Goal: Task Accomplishment & Management: Complete application form

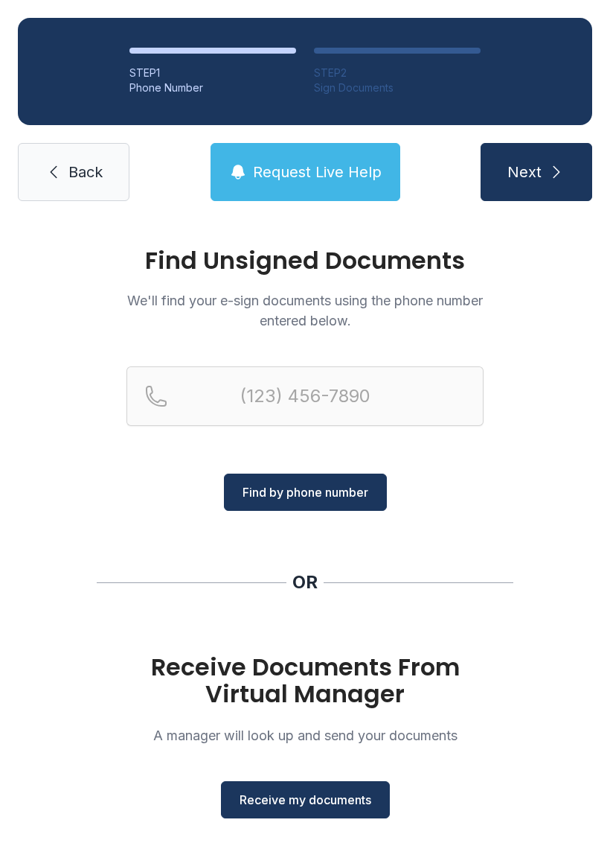
click at [298, 800] on span "Receive my documents" at bounding box center [306, 800] width 132 height 18
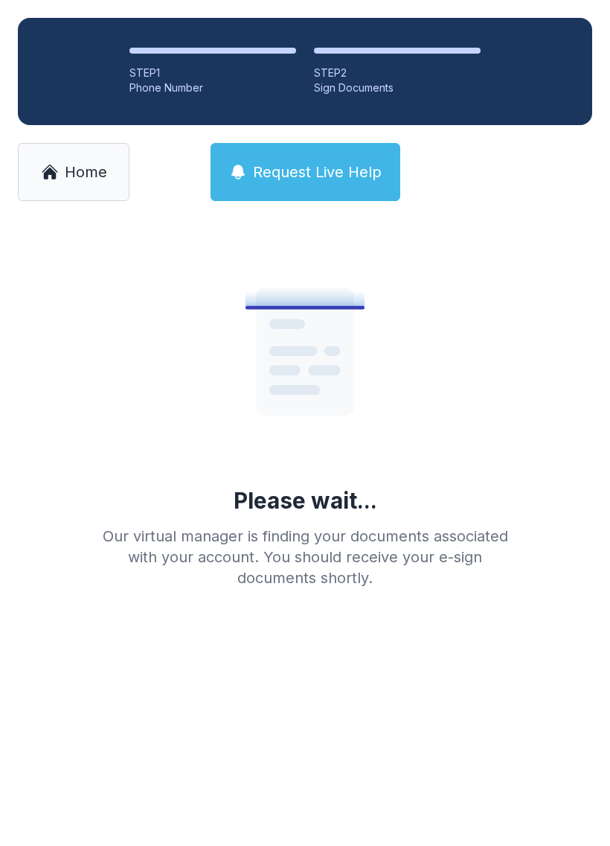
click at [81, 184] on link "Home" at bounding box center [74, 172] width 112 height 58
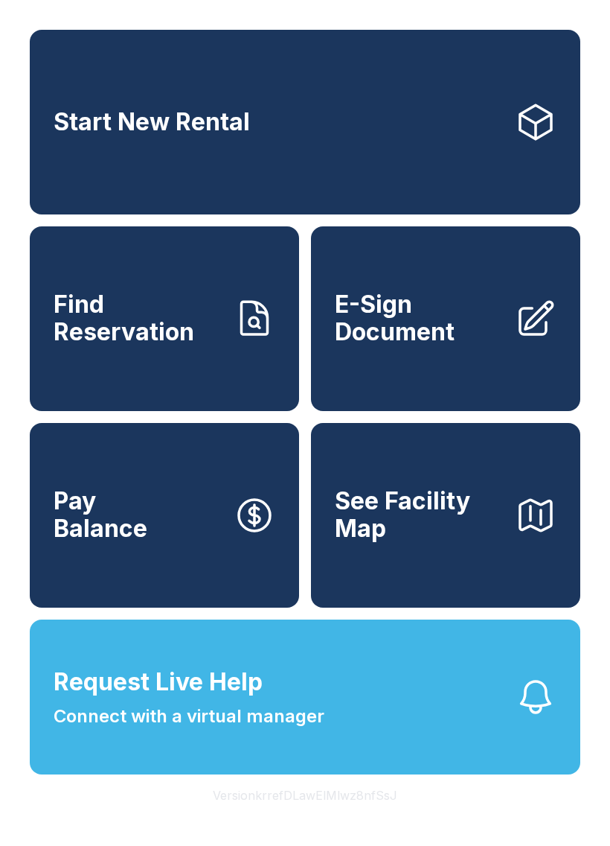
click at [430, 345] on span "E-Sign Document" at bounding box center [419, 318] width 168 height 54
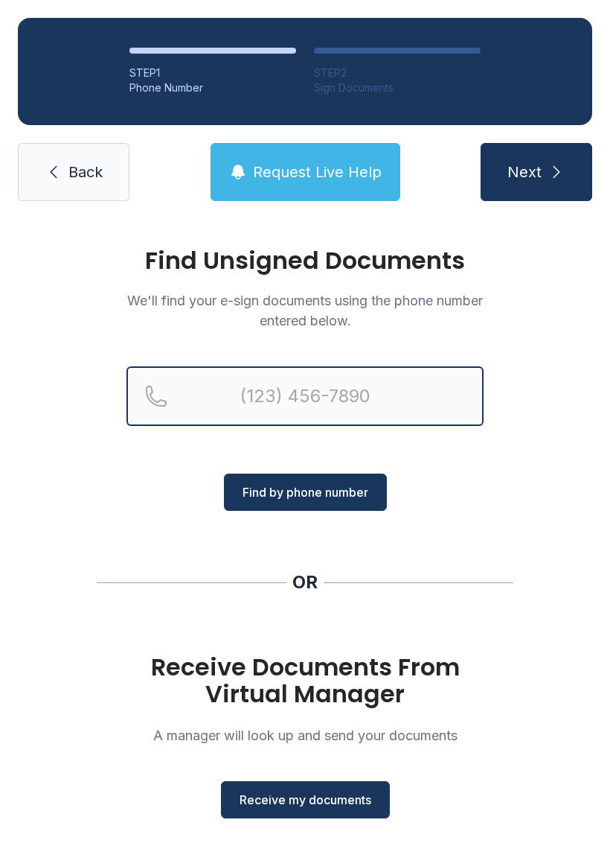
click at [243, 402] on input "Reservation phone number" at bounding box center [305, 396] width 357 height 60
type input "("
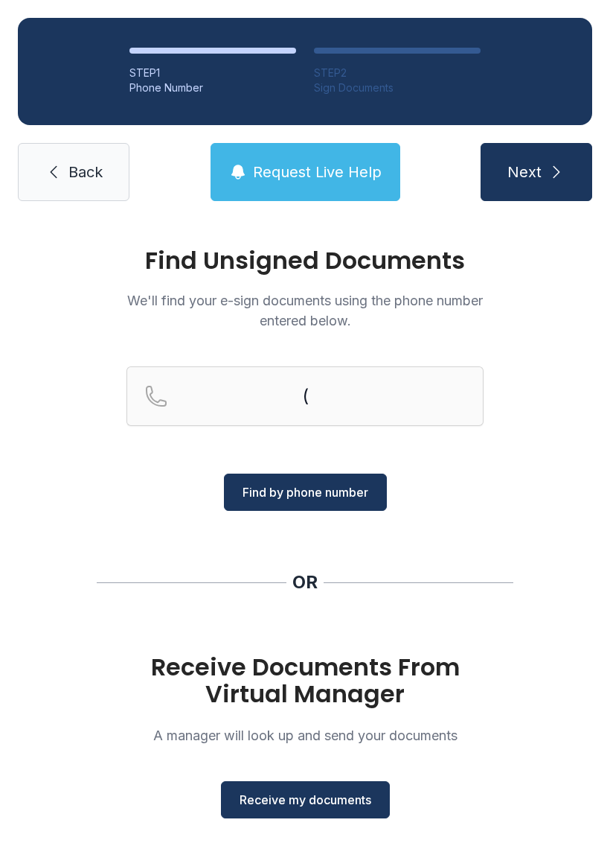
click at [81, 182] on link "Back" at bounding box center [74, 172] width 112 height 58
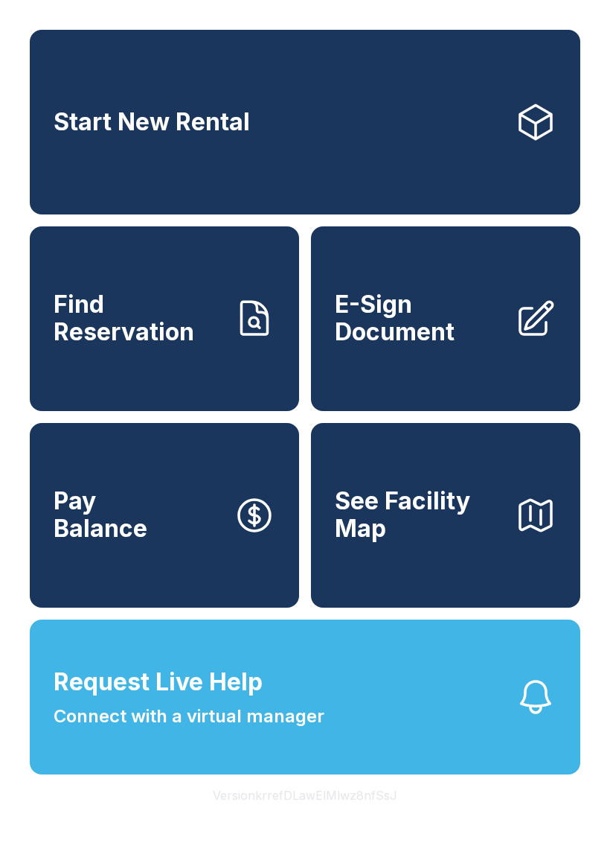
click at [427, 365] on link "E-Sign Document" at bounding box center [445, 318] width 269 height 185
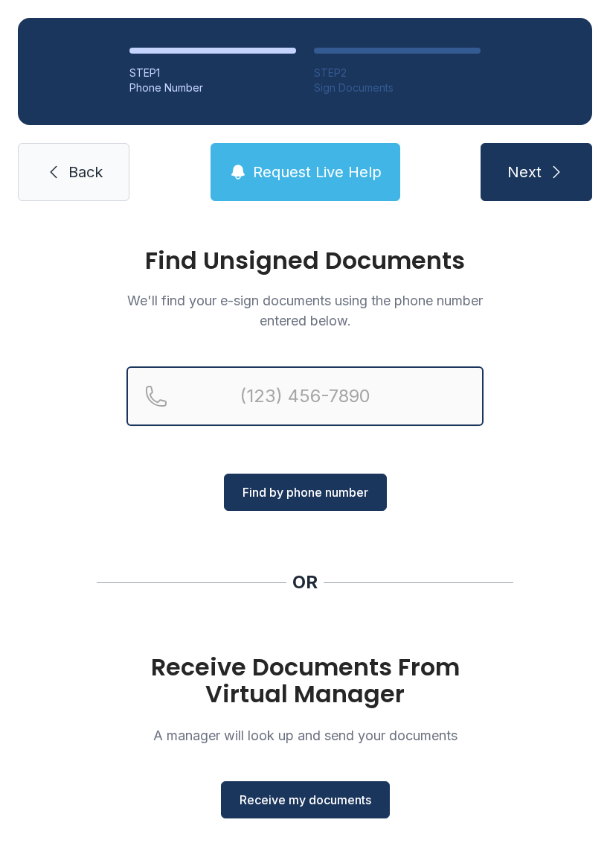
click at [234, 404] on input "Reservation phone number" at bounding box center [305, 396] width 357 height 60
type input "[PHONE_NUMBER]"
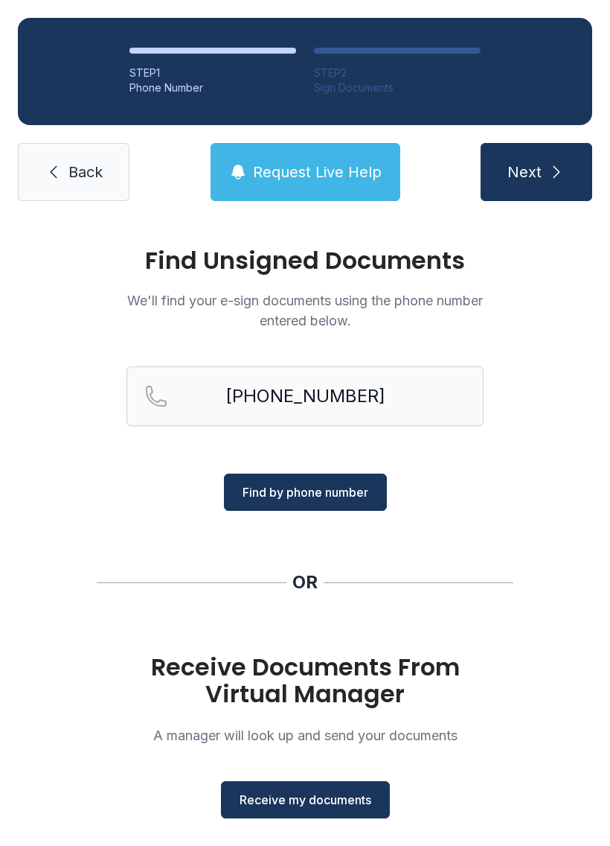
click at [287, 505] on button "Find by phone number" at bounding box center [305, 491] width 163 height 37
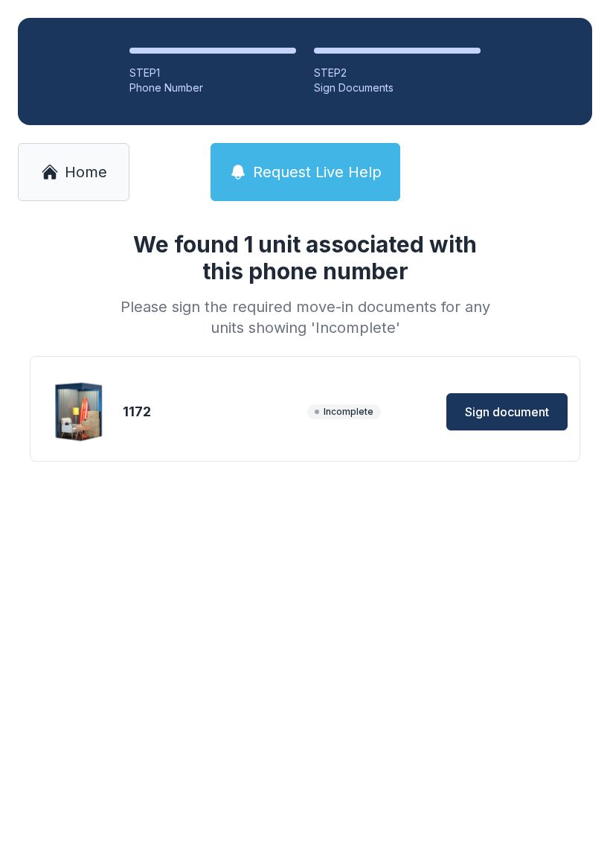
click at [497, 426] on button "Sign document" at bounding box center [507, 411] width 121 height 37
click at [500, 411] on span "Sign document" at bounding box center [507, 412] width 84 height 18
